Goal: Task Accomplishment & Management: Manage account settings

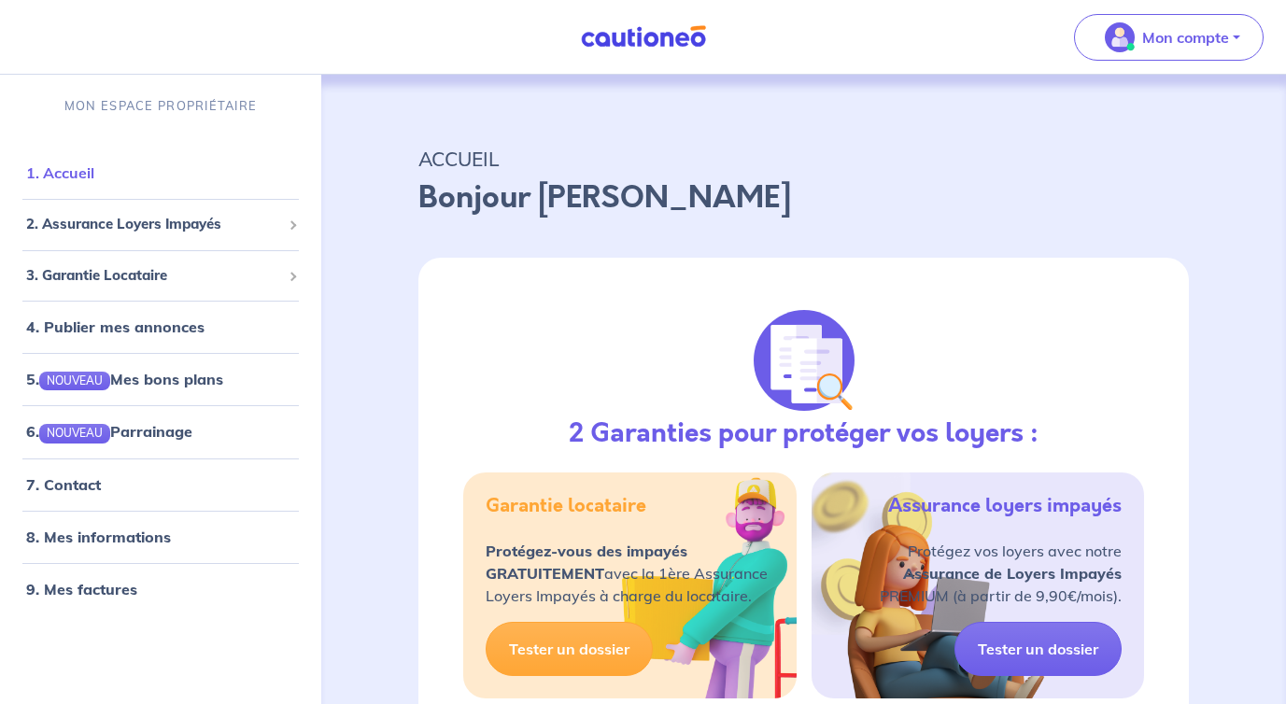
click at [69, 182] on link "1. Accueil" at bounding box center [60, 172] width 68 height 19
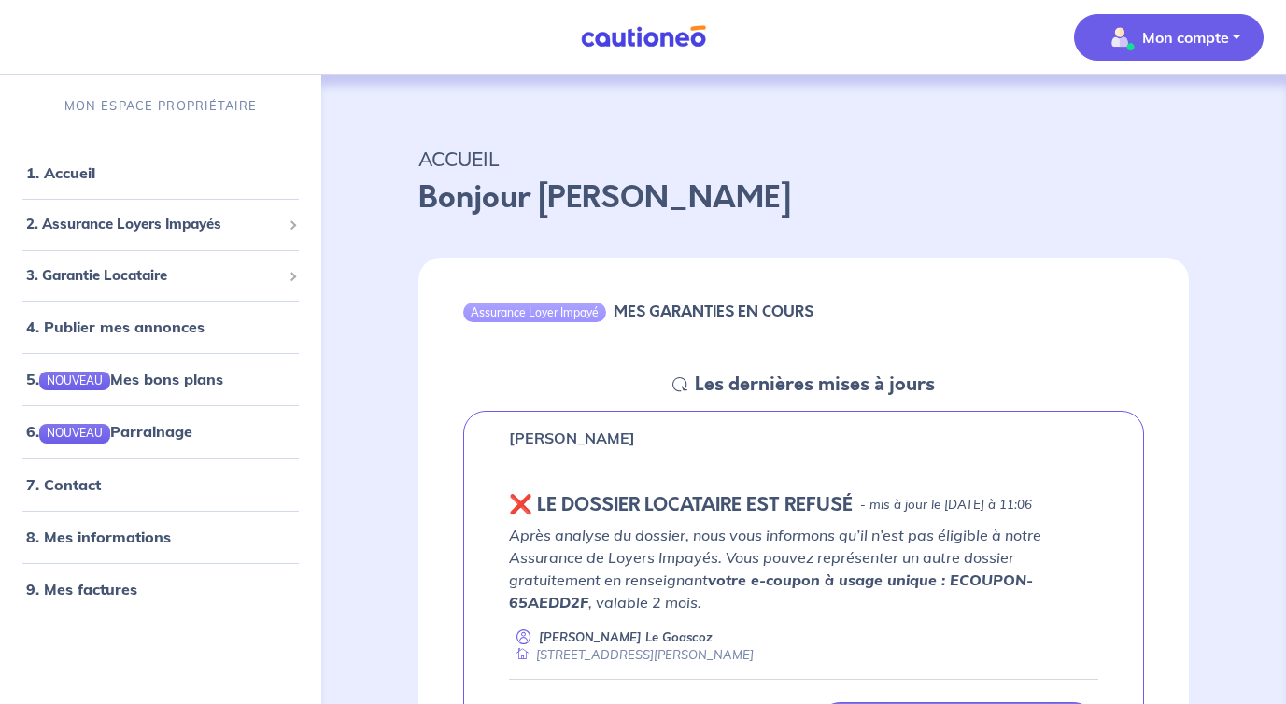
click at [1207, 28] on p "Mon compte" at bounding box center [1185, 37] width 87 height 22
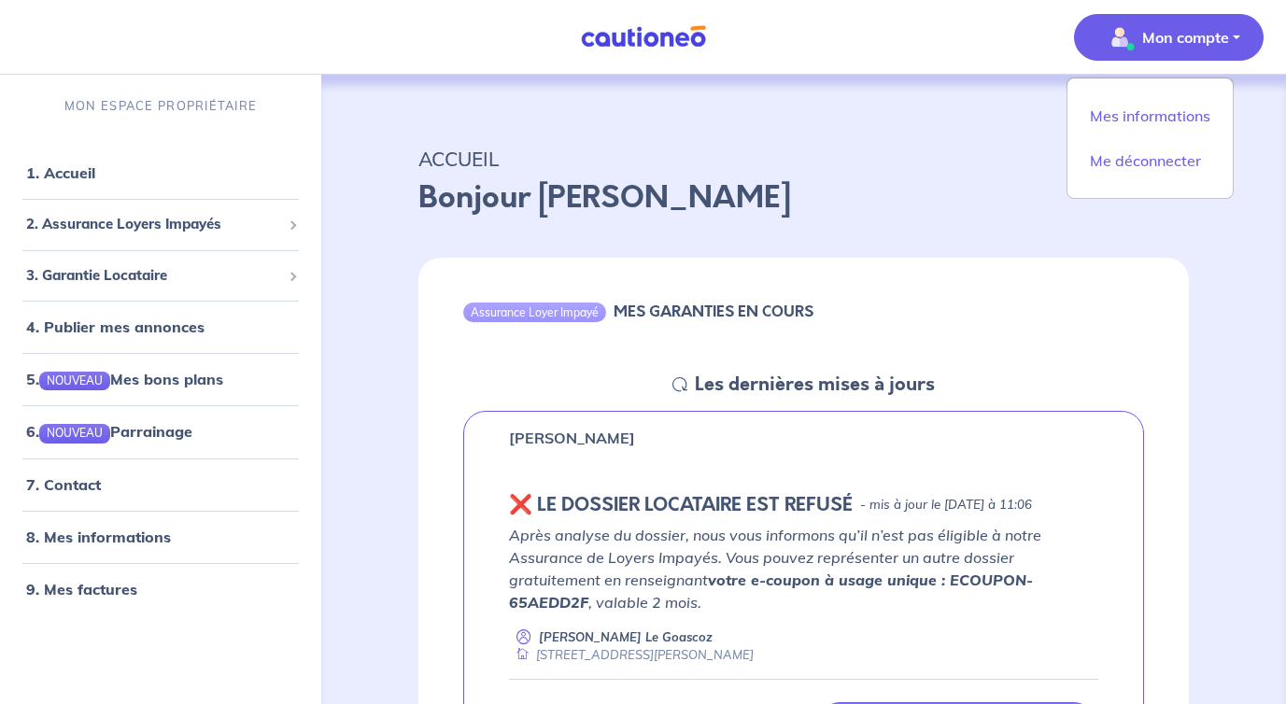
click at [639, 42] on img at bounding box center [643, 36] width 140 height 23
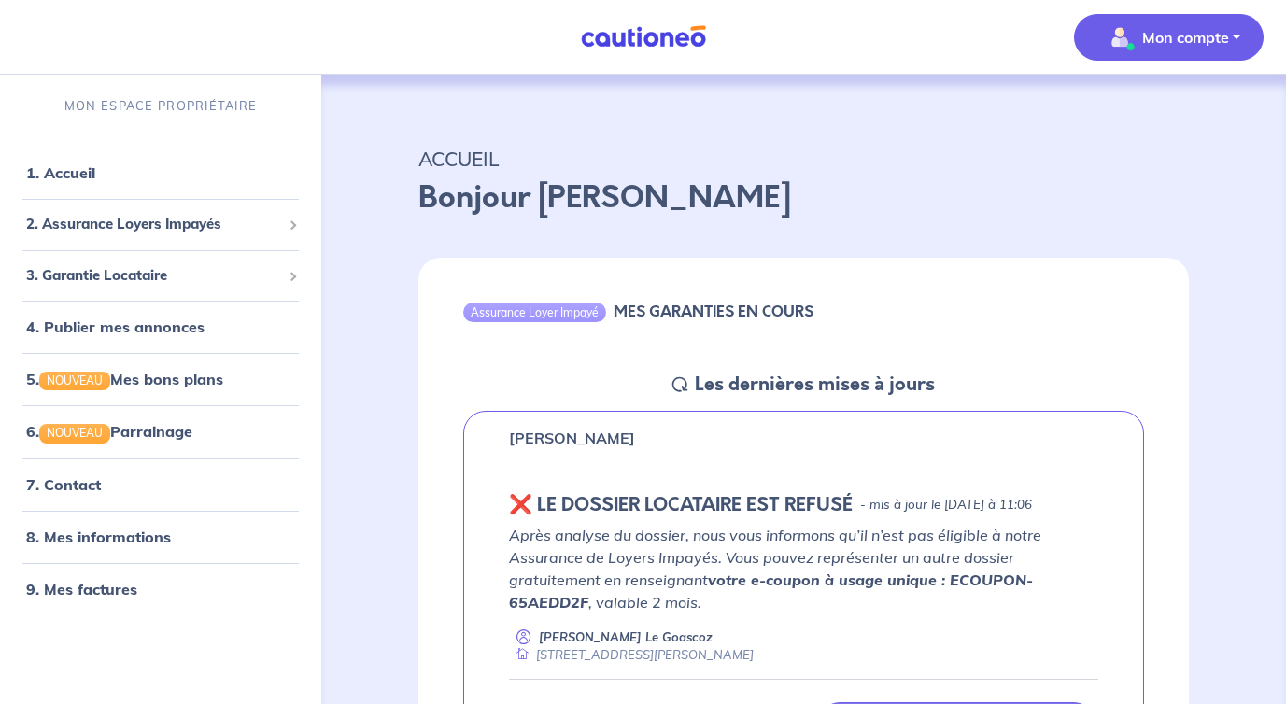
click at [1231, 43] on button "Mon compte" at bounding box center [1169, 37] width 190 height 47
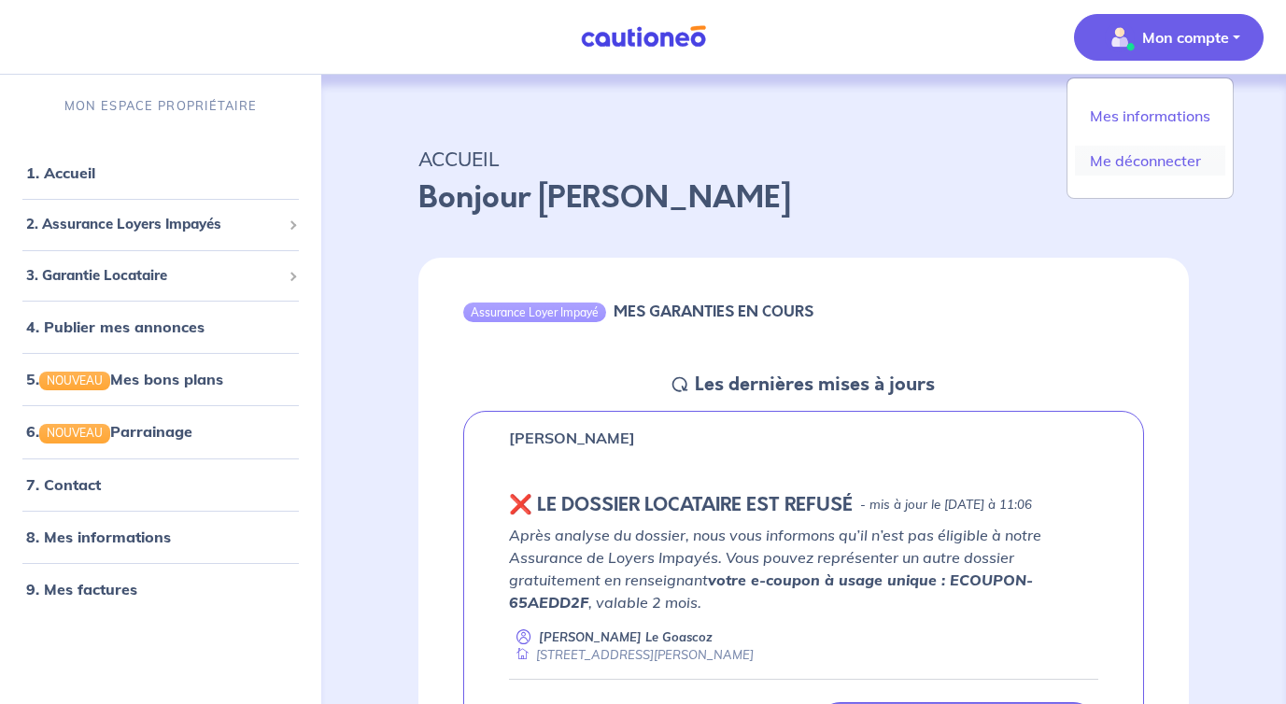
click at [1159, 152] on link "Me déconnecter" at bounding box center [1150, 161] width 150 height 30
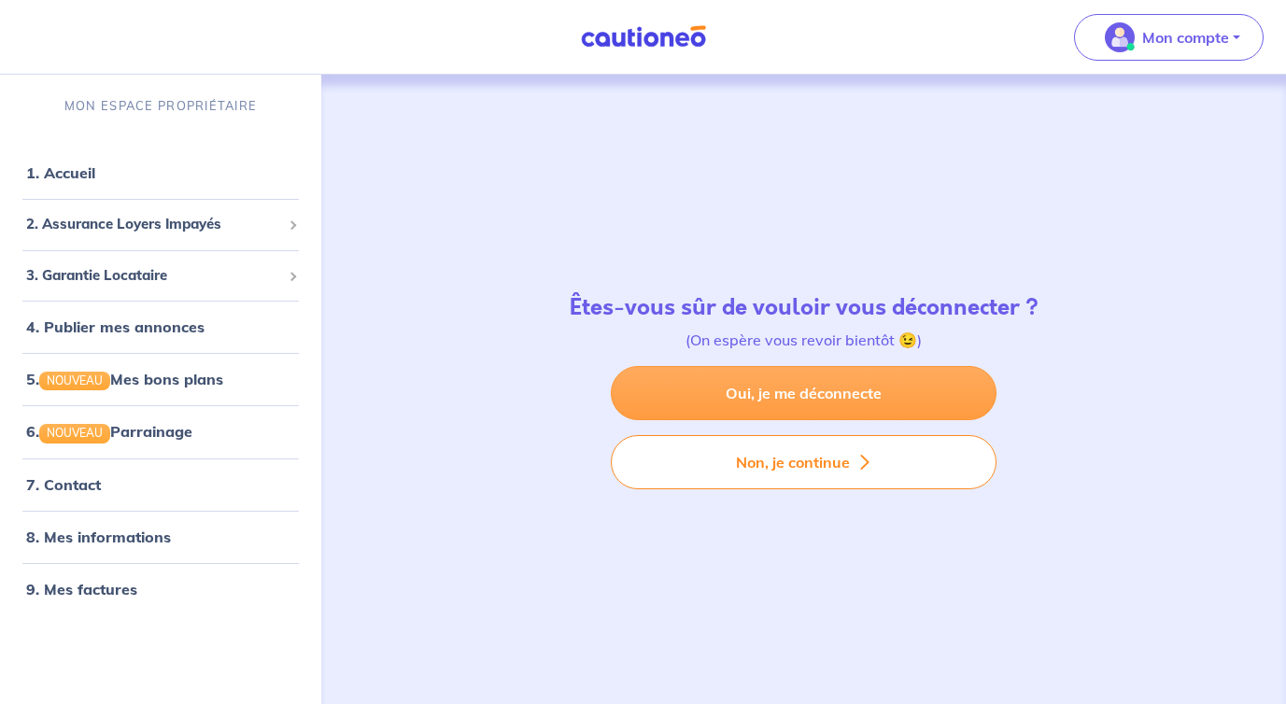
click at [922, 405] on link "Oui, je me déconnecte" at bounding box center [804, 393] width 386 height 54
